Goal: Check status: Check status

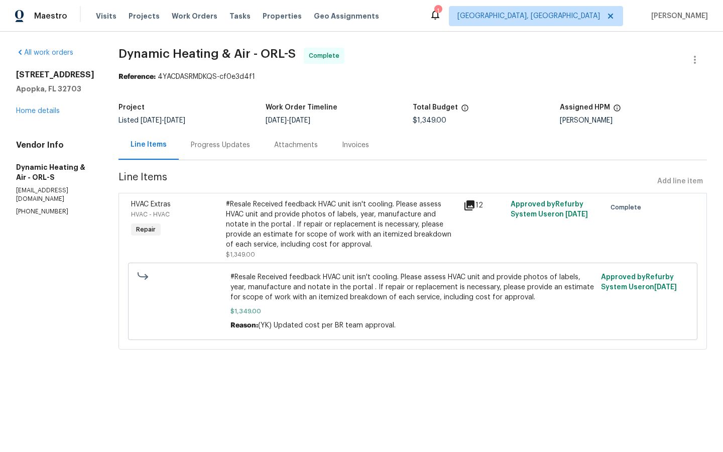
click at [229, 147] on div "Progress Updates" at bounding box center [220, 145] width 59 height 10
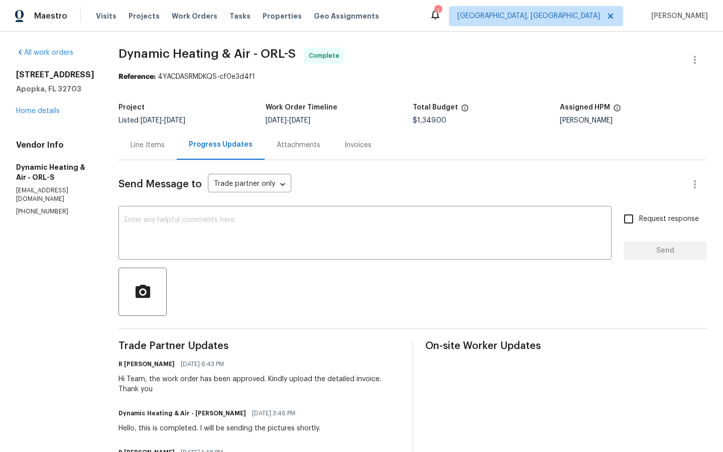
click at [362, 144] on div "Invoices" at bounding box center [357, 145] width 27 height 10
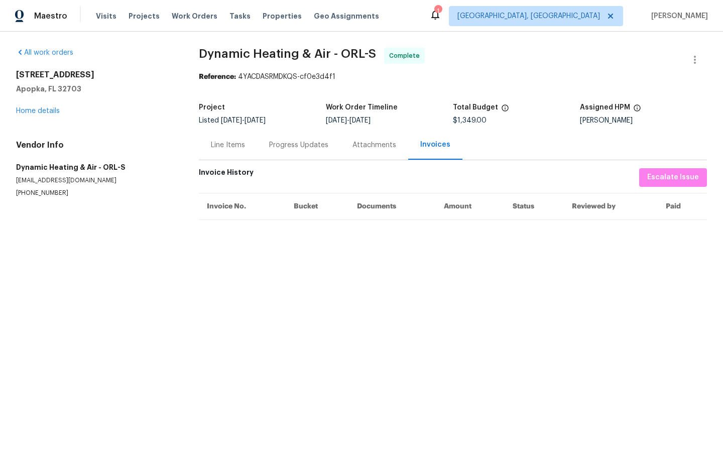
click at [296, 142] on div "Progress Updates" at bounding box center [298, 145] width 59 height 10
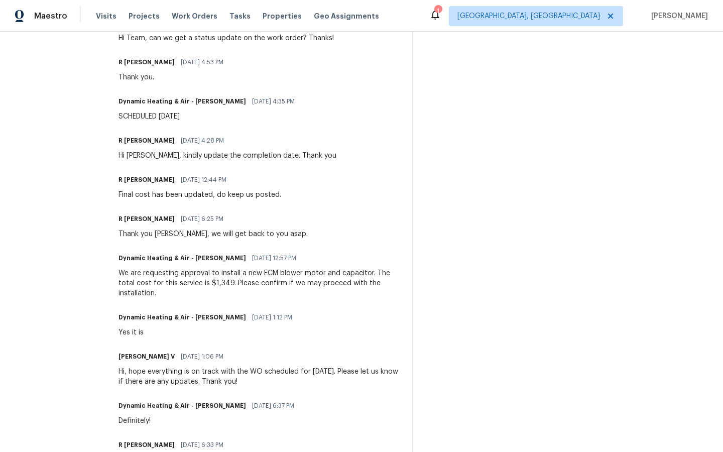
scroll to position [628, 0]
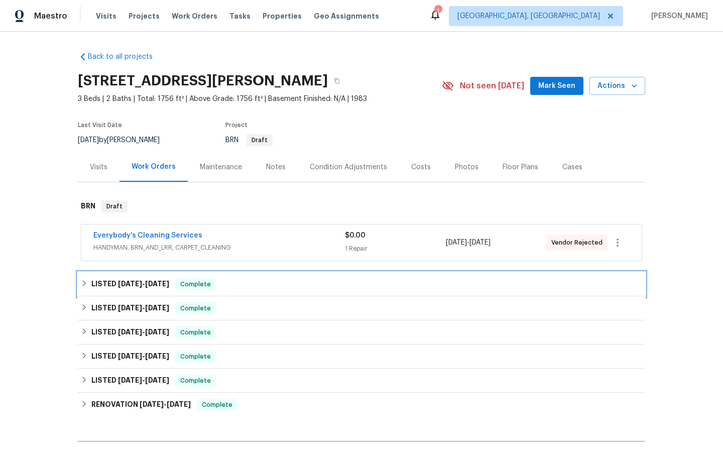
click at [202, 284] on span "Complete" at bounding box center [195, 284] width 39 height 10
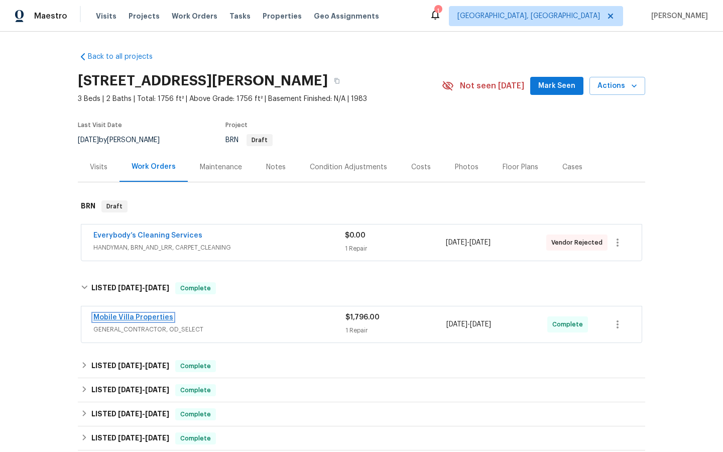
click at [130, 319] on link "Mobile Villa Properties" at bounding box center [133, 317] width 80 height 7
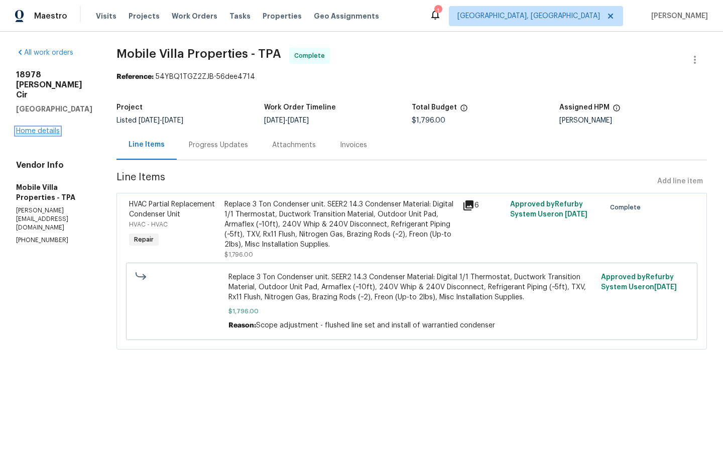
click at [37, 131] on link "Home details" at bounding box center [38, 131] width 44 height 7
